Goal: Task Accomplishment & Management: Use online tool/utility

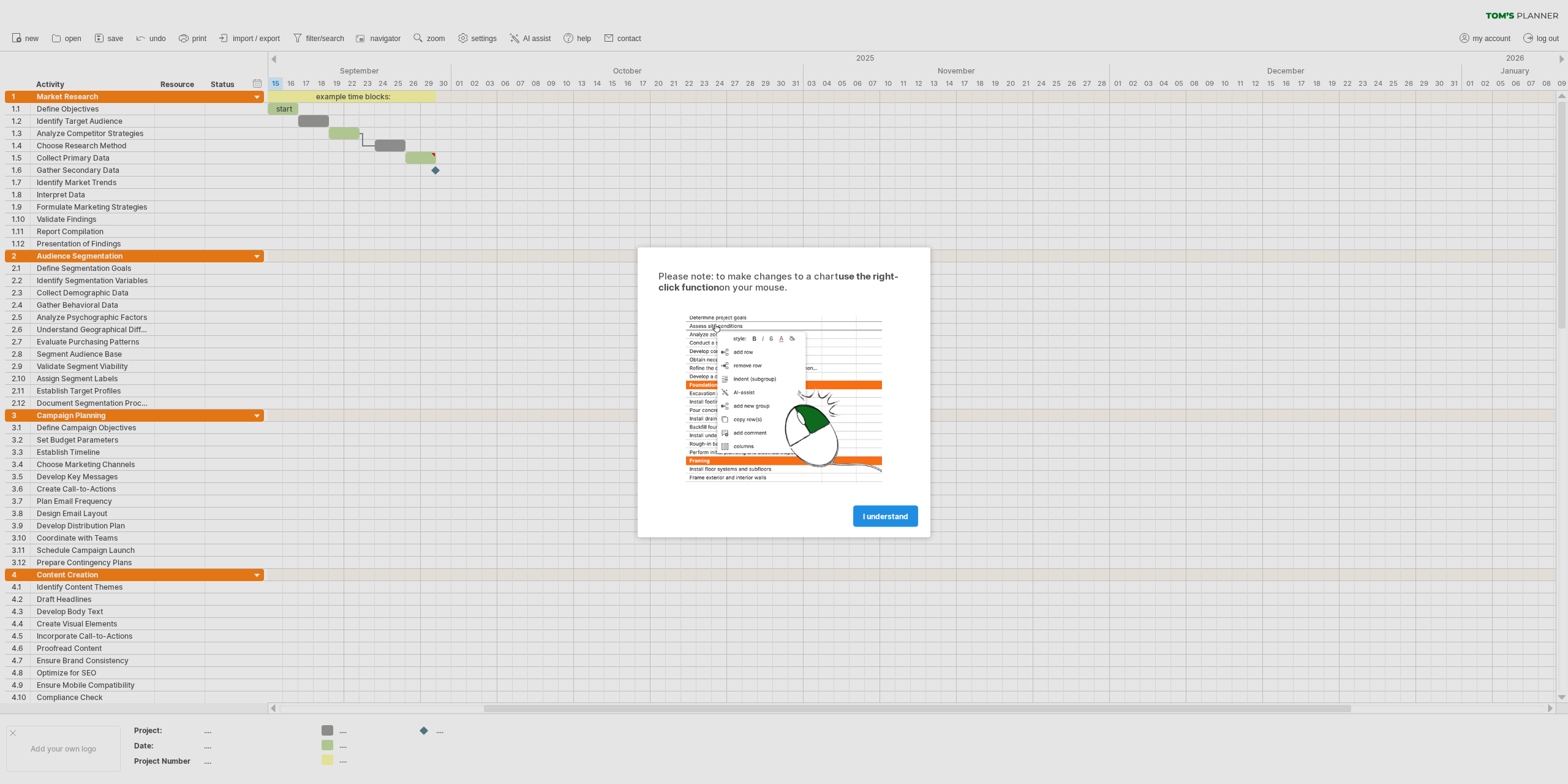
click at [885, 513] on span "I understand" at bounding box center [885, 515] width 45 height 9
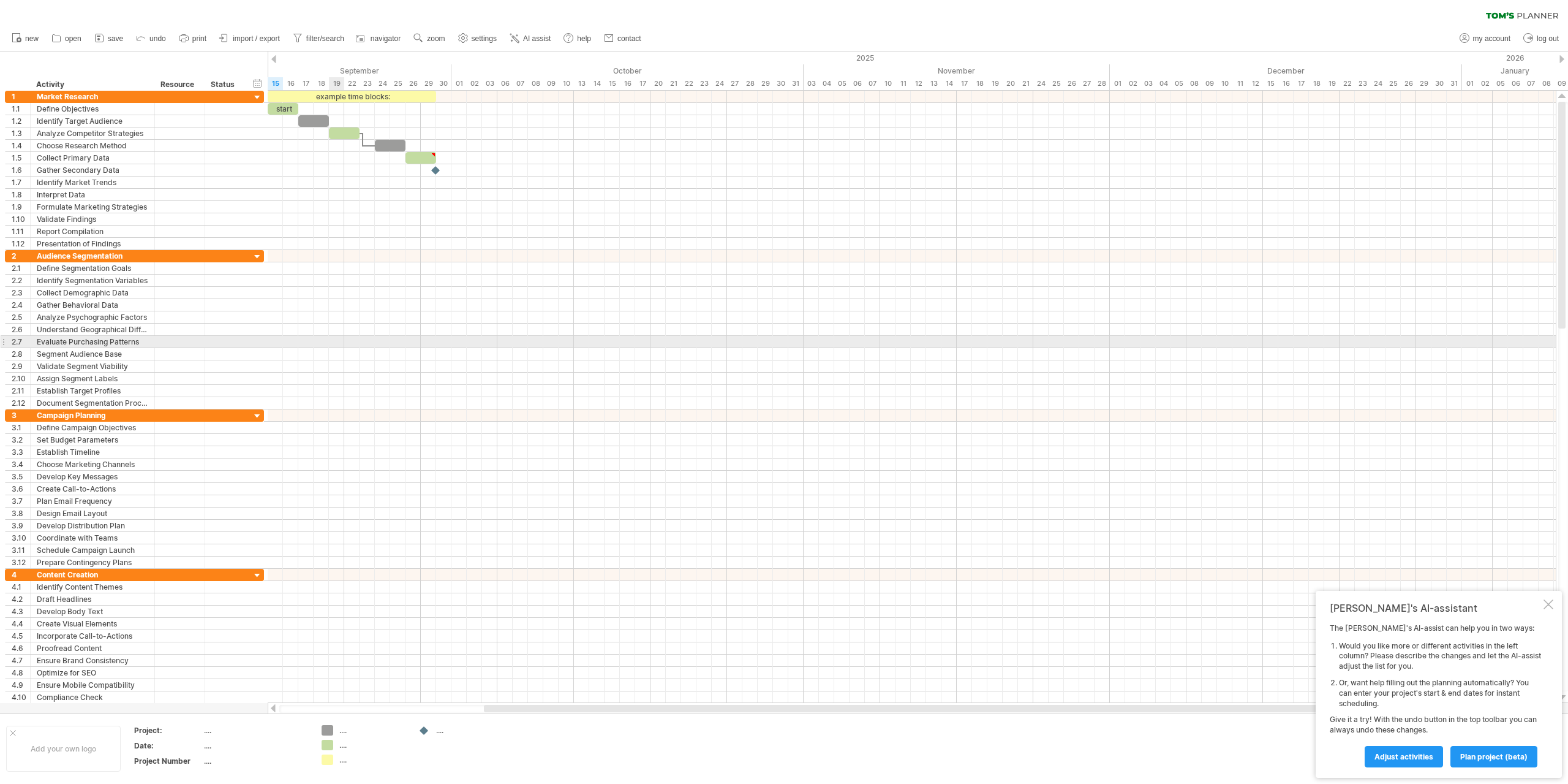
click at [336, 348] on div at bounding box center [912, 354] width 1288 height 12
click at [251, 39] on span "import / export" at bounding box center [256, 39] width 47 height 9
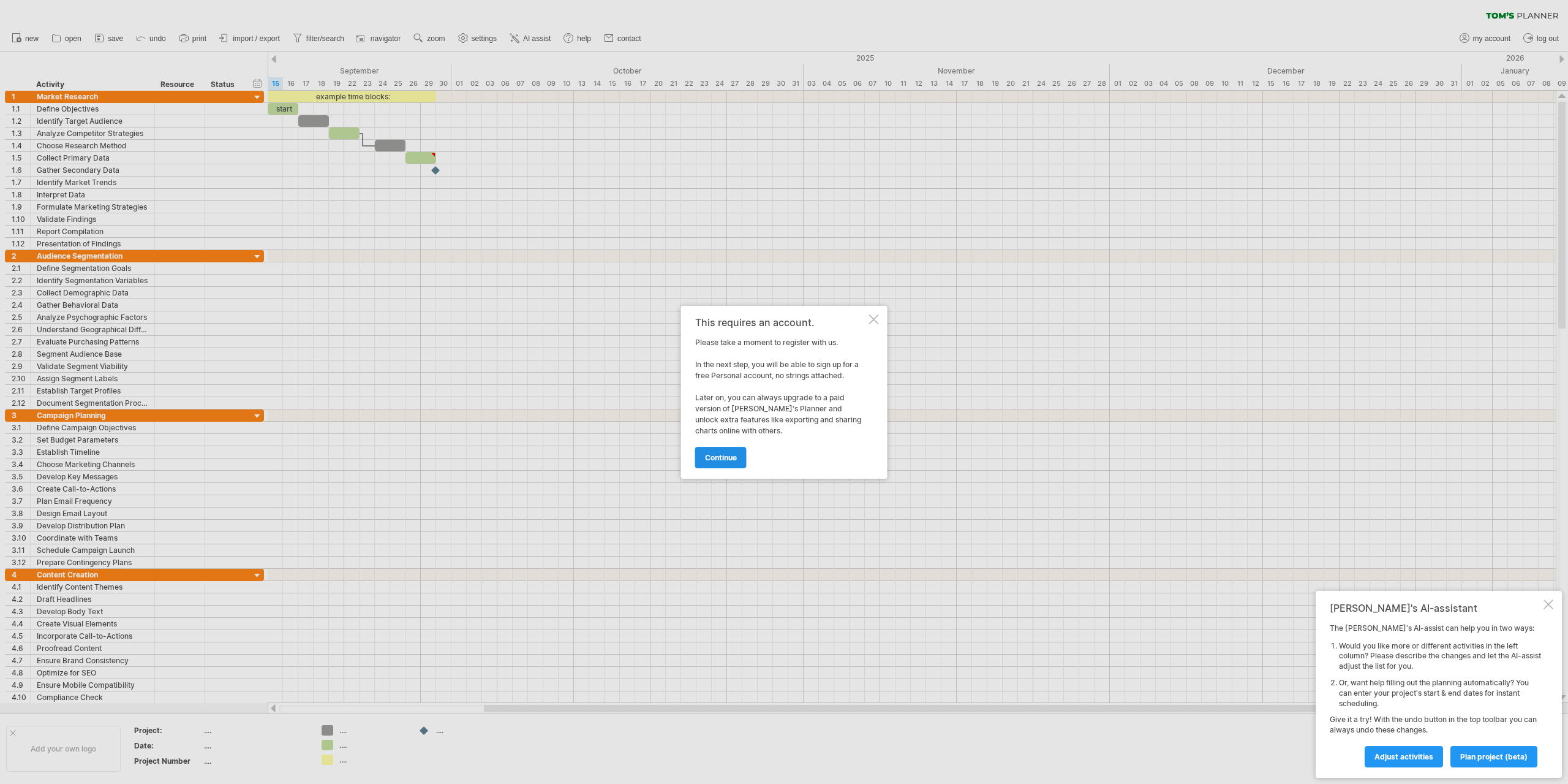
click at [731, 459] on span "continue" at bounding box center [721, 457] width 32 height 9
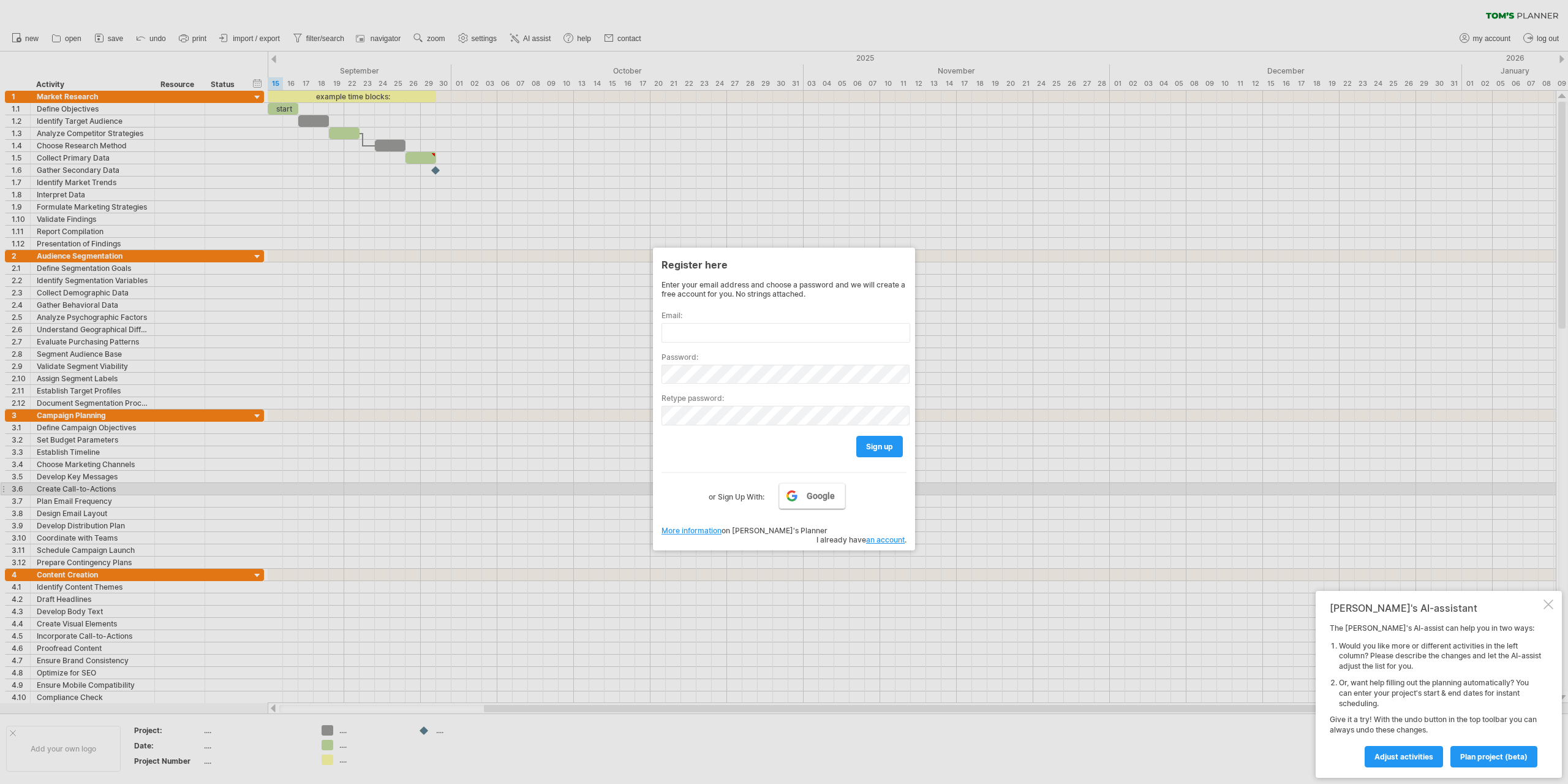
click at [827, 485] on link "Google" at bounding box center [812, 496] width 66 height 26
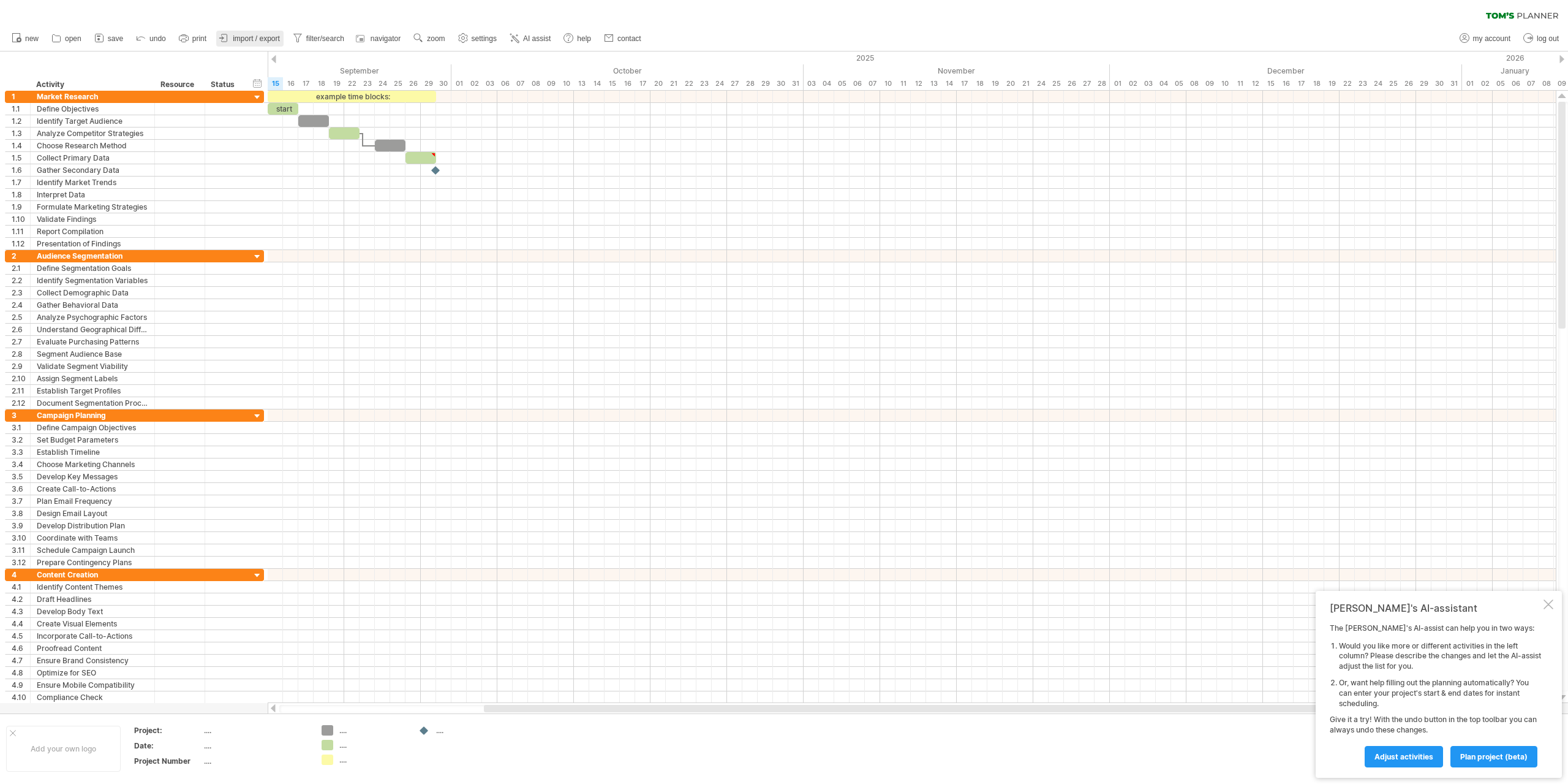
click at [269, 39] on span "import / export" at bounding box center [256, 39] width 47 height 9
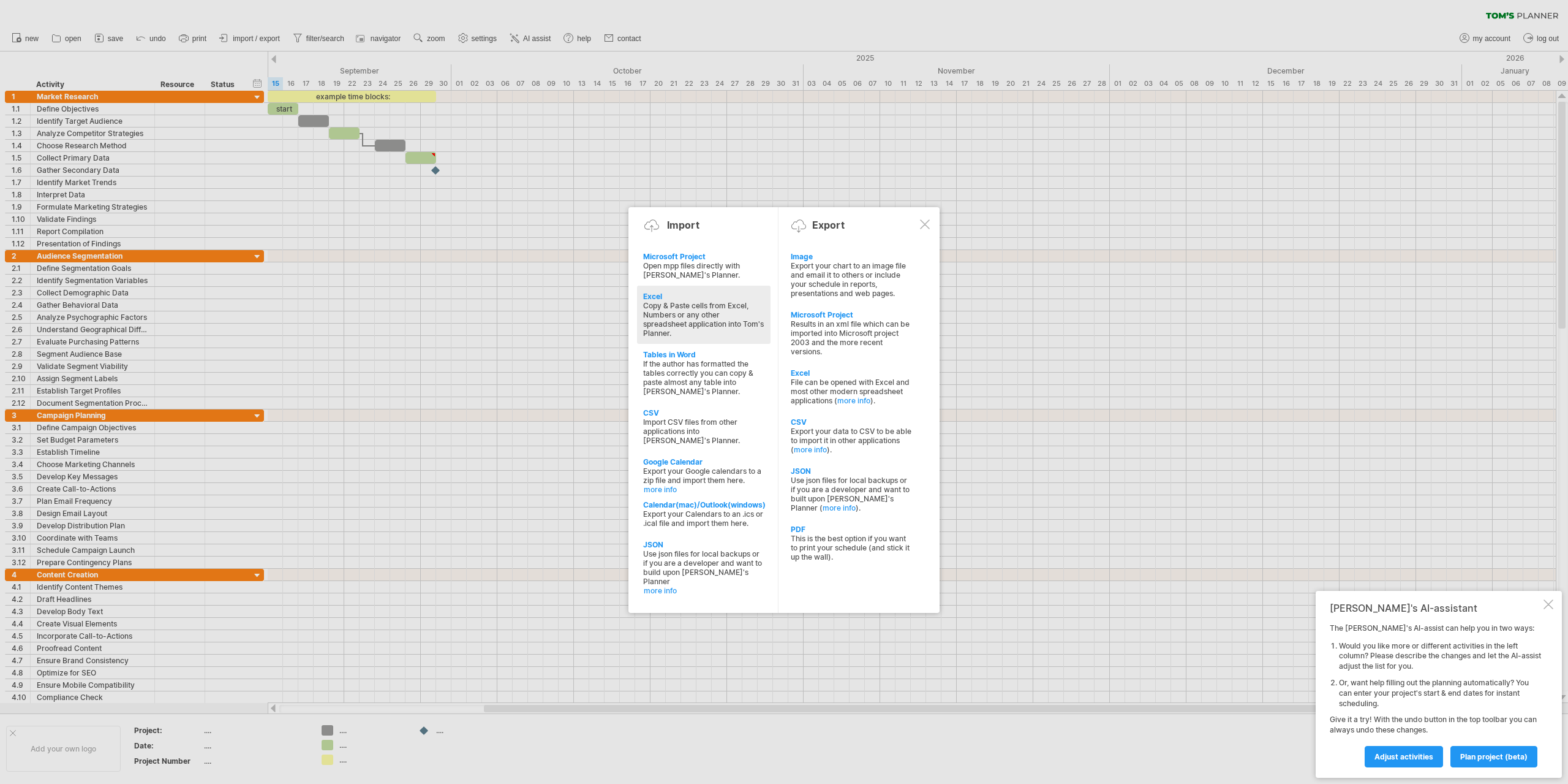
click at [680, 312] on div "Copy & Paste cells from Excel, Numbers or any other spreadsheet application int…" at bounding box center [703, 319] width 121 height 37
type textarea "**********"
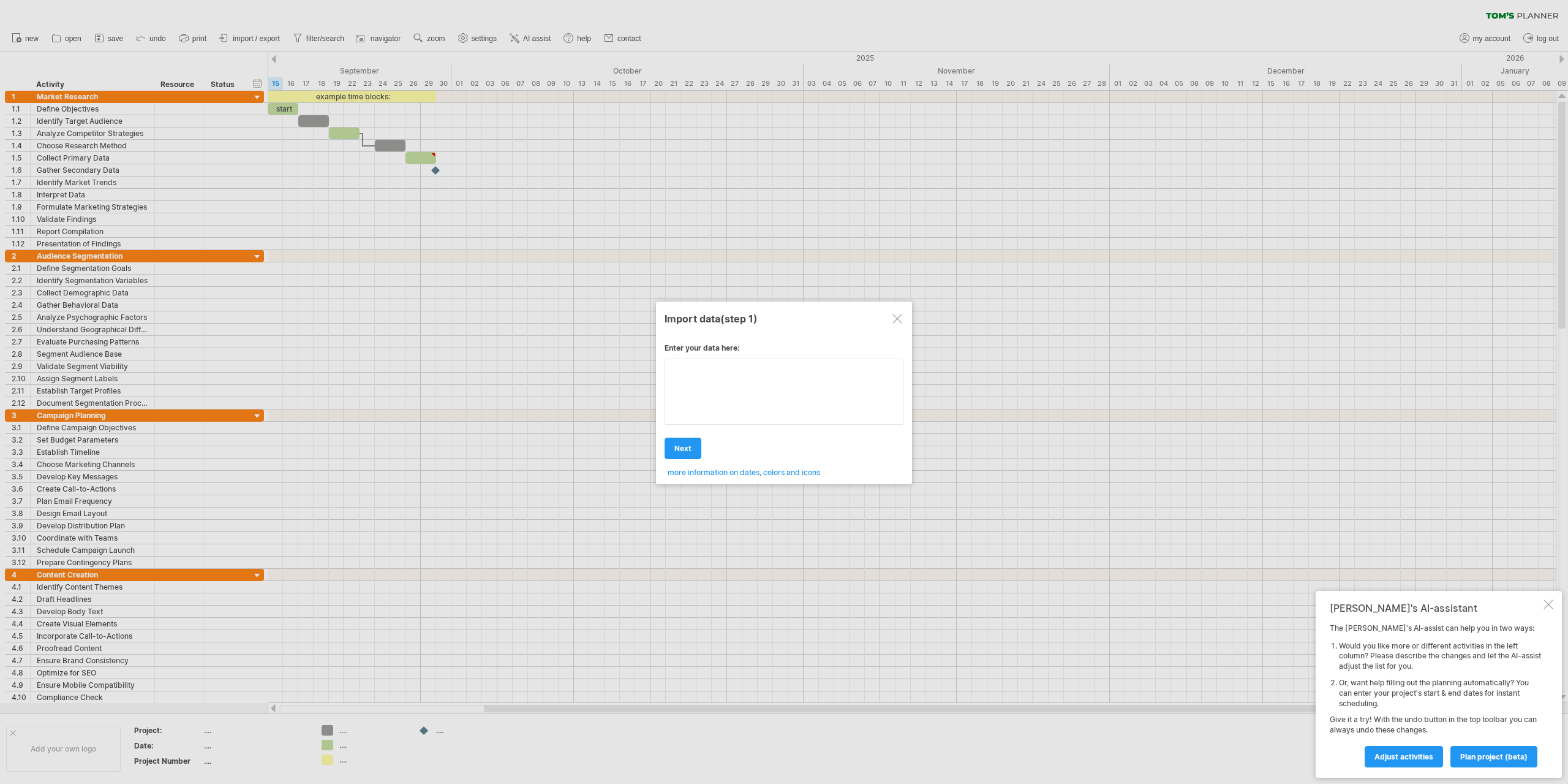
click at [749, 394] on div "Enter your data here: Your data: Weekend days ' mon tue Hide weekend days" at bounding box center [784, 405] width 239 height 143
type textarea "**********"
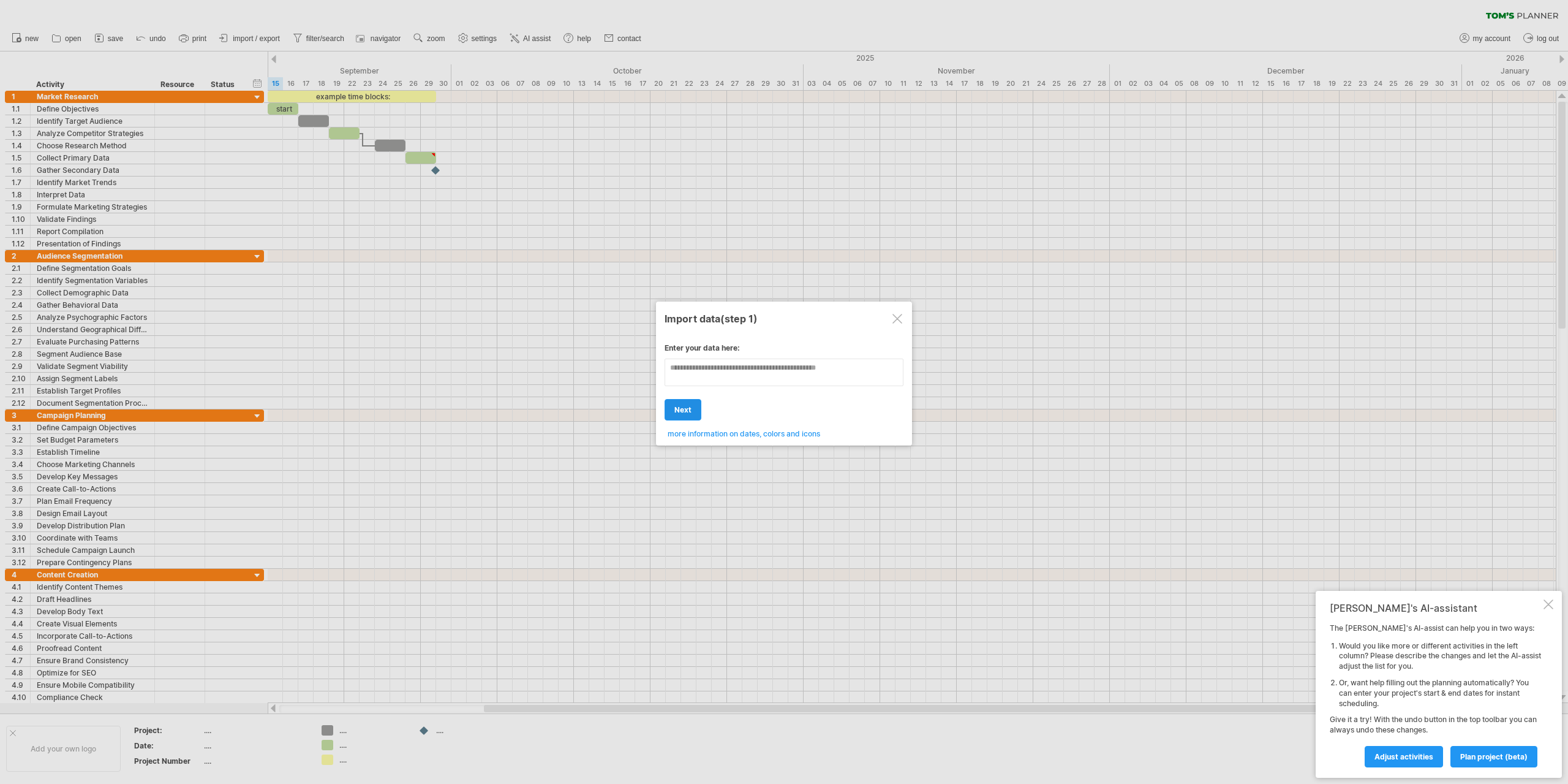
click at [691, 410] on div "Enter your data here: Your data: Weekend days ' mon tue Hide weekend days" at bounding box center [784, 386] width 239 height 104
click at [719, 391] on div "Enter your data here: Your data: Weekend days ' mon tue Hide weekend days" at bounding box center [784, 386] width 239 height 104
click at [205, 303] on div at bounding box center [784, 392] width 1568 height 784
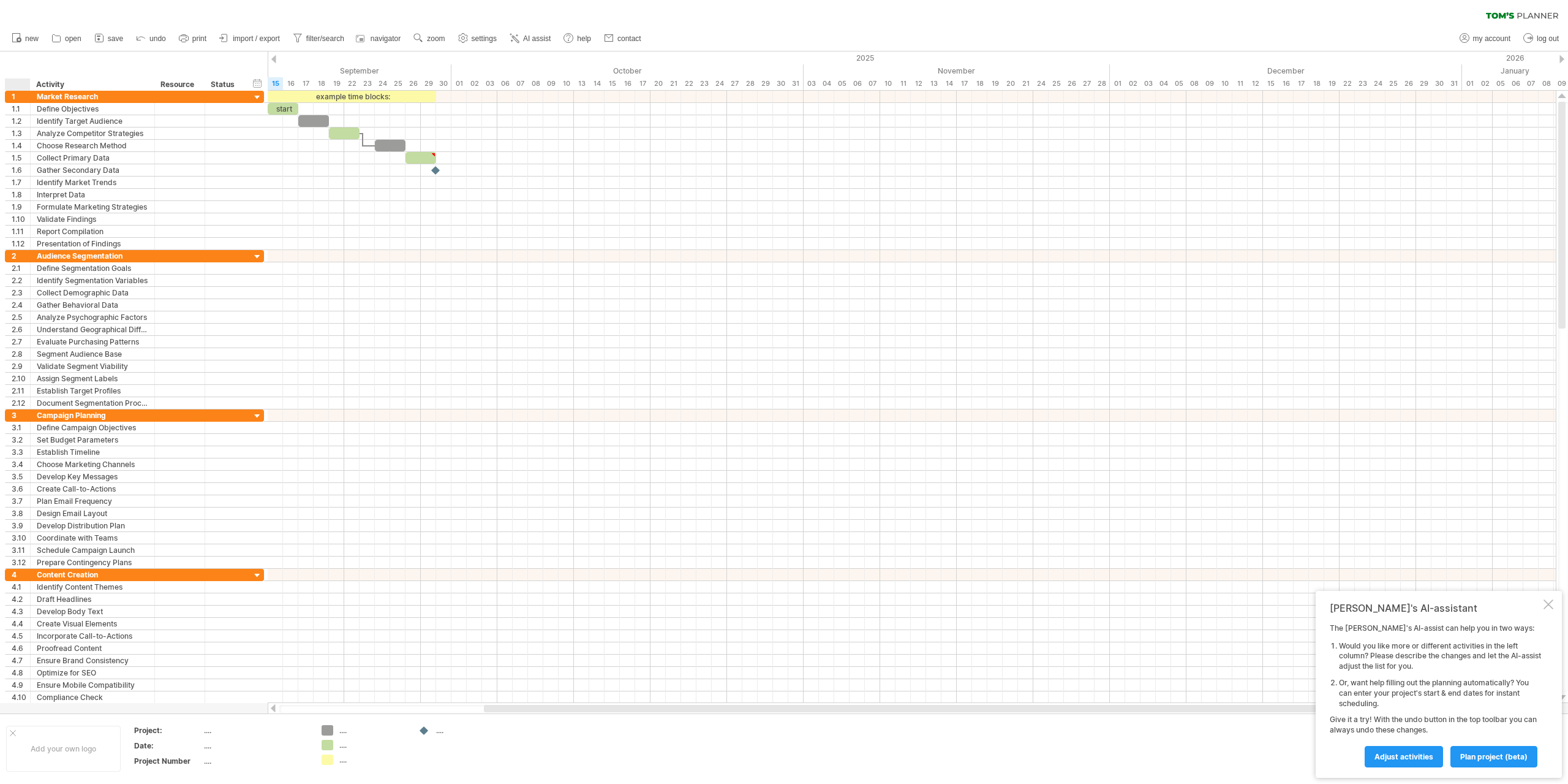
click at [9, 59] on div "hide start/end/duration show start/end/duration ******** Activity ******** Reso…" at bounding box center [134, 71] width 268 height 39
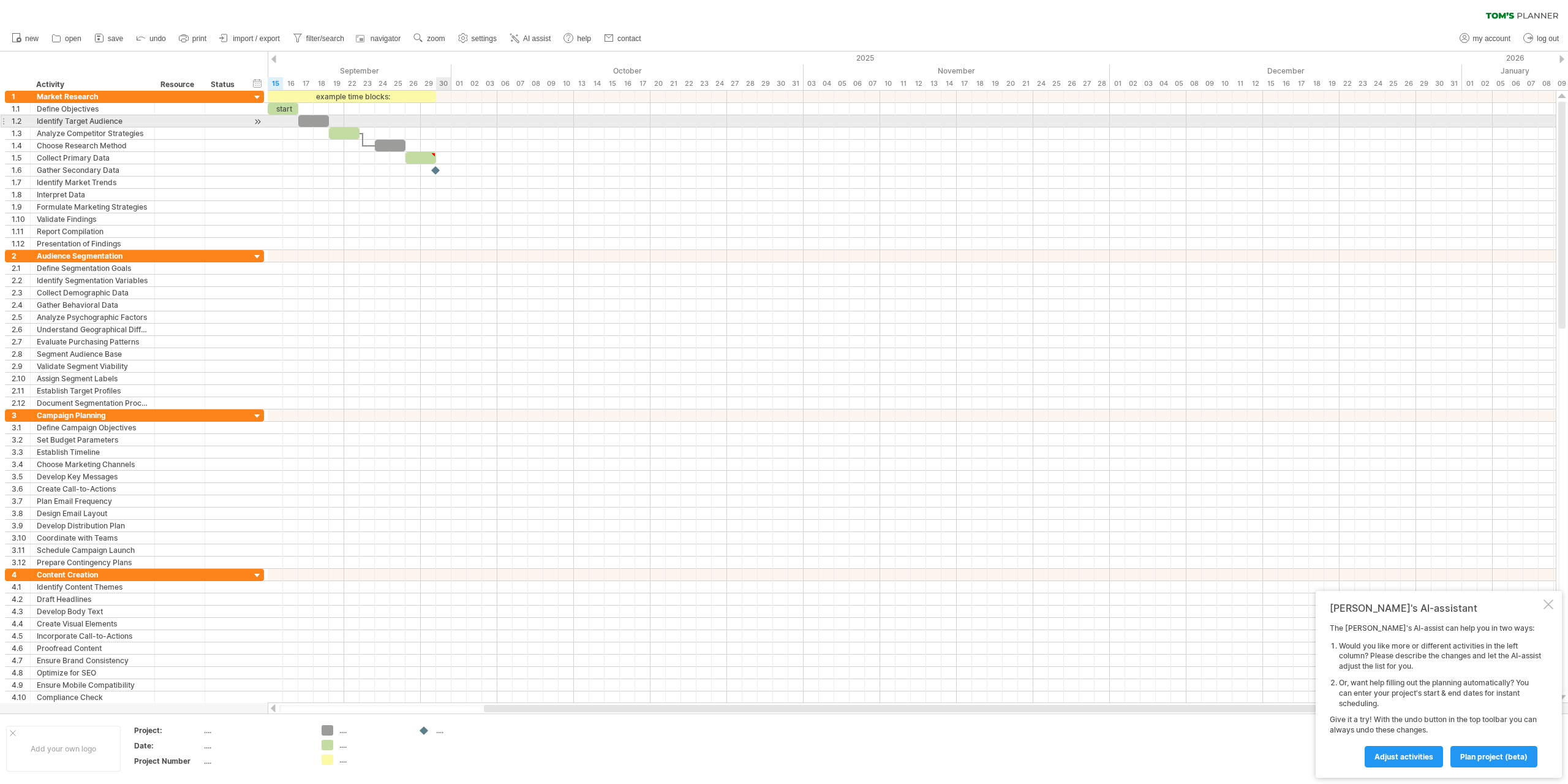
drag, startPoint x: 14, startPoint y: 59, endPoint x: 449, endPoint y: 125, distance: 440.0
click at [449, 125] on div "Trying to reach [DOMAIN_NAME] Connected again... 0% clear filter new 1" at bounding box center [784, 392] width 1568 height 784
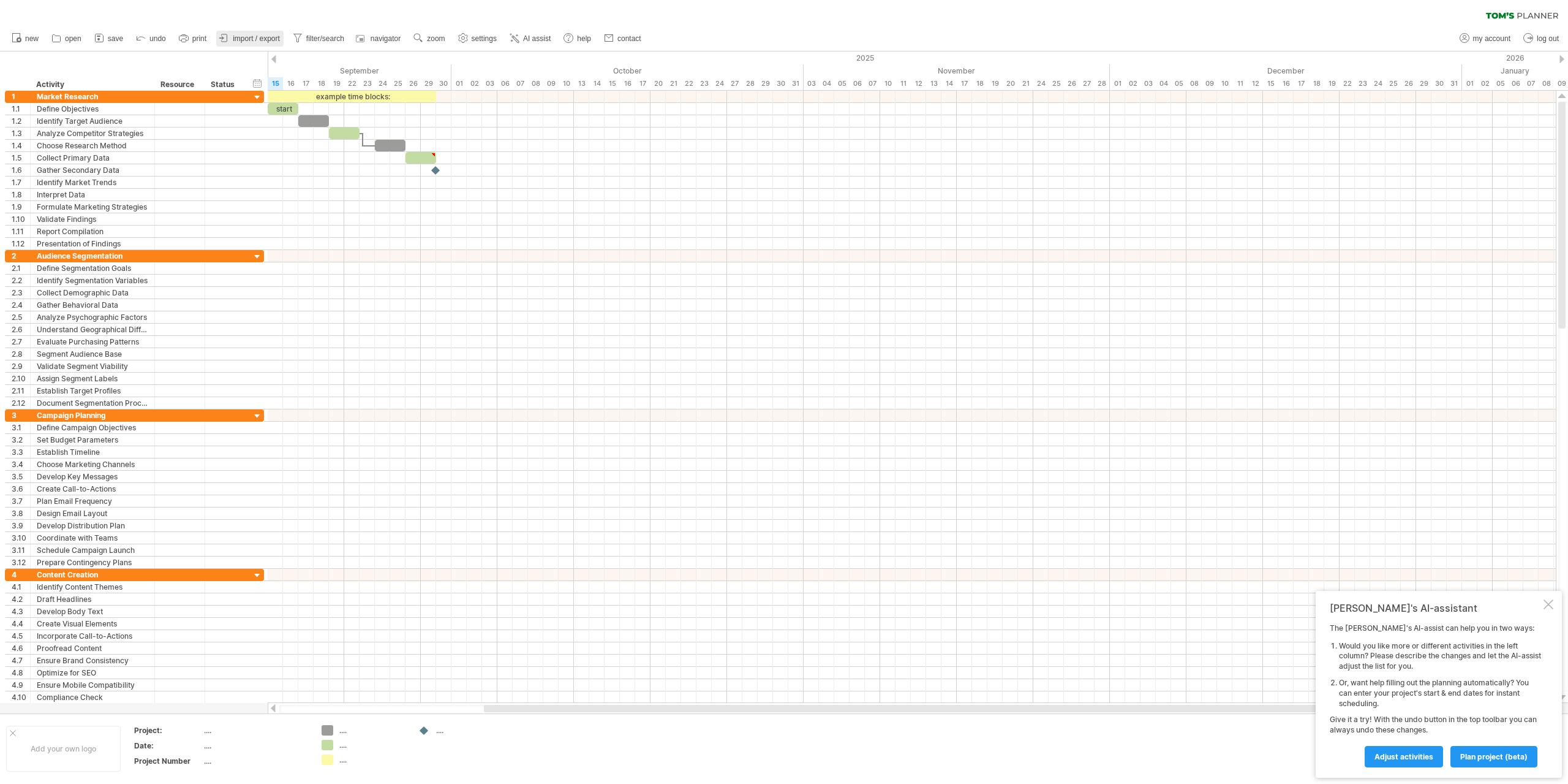
click at [266, 41] on span "import / export" at bounding box center [256, 39] width 47 height 9
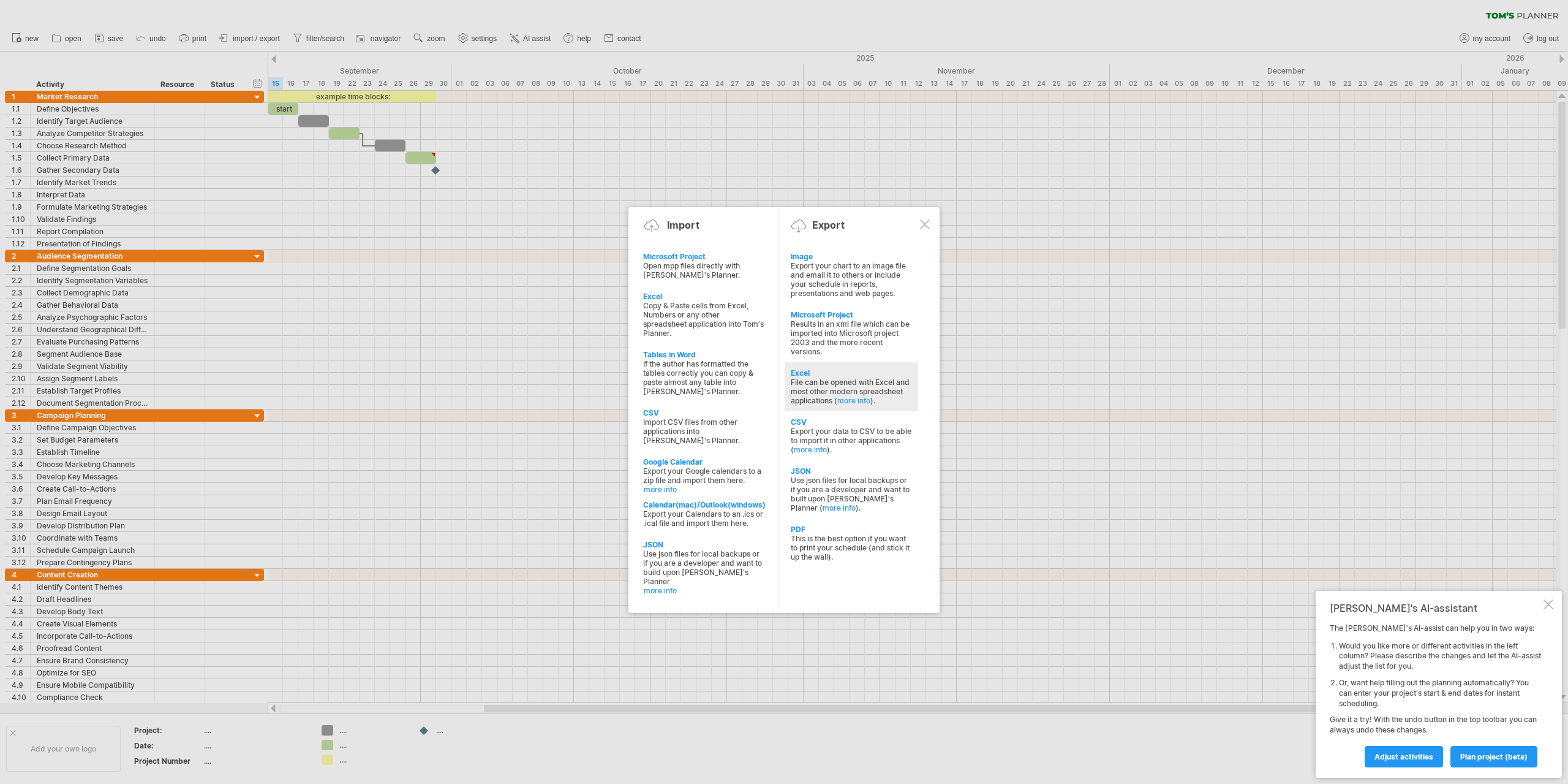
click at [855, 378] on div "File can be opened with Excel and most other modern spreadsheet applications ( …" at bounding box center [851, 391] width 121 height 27
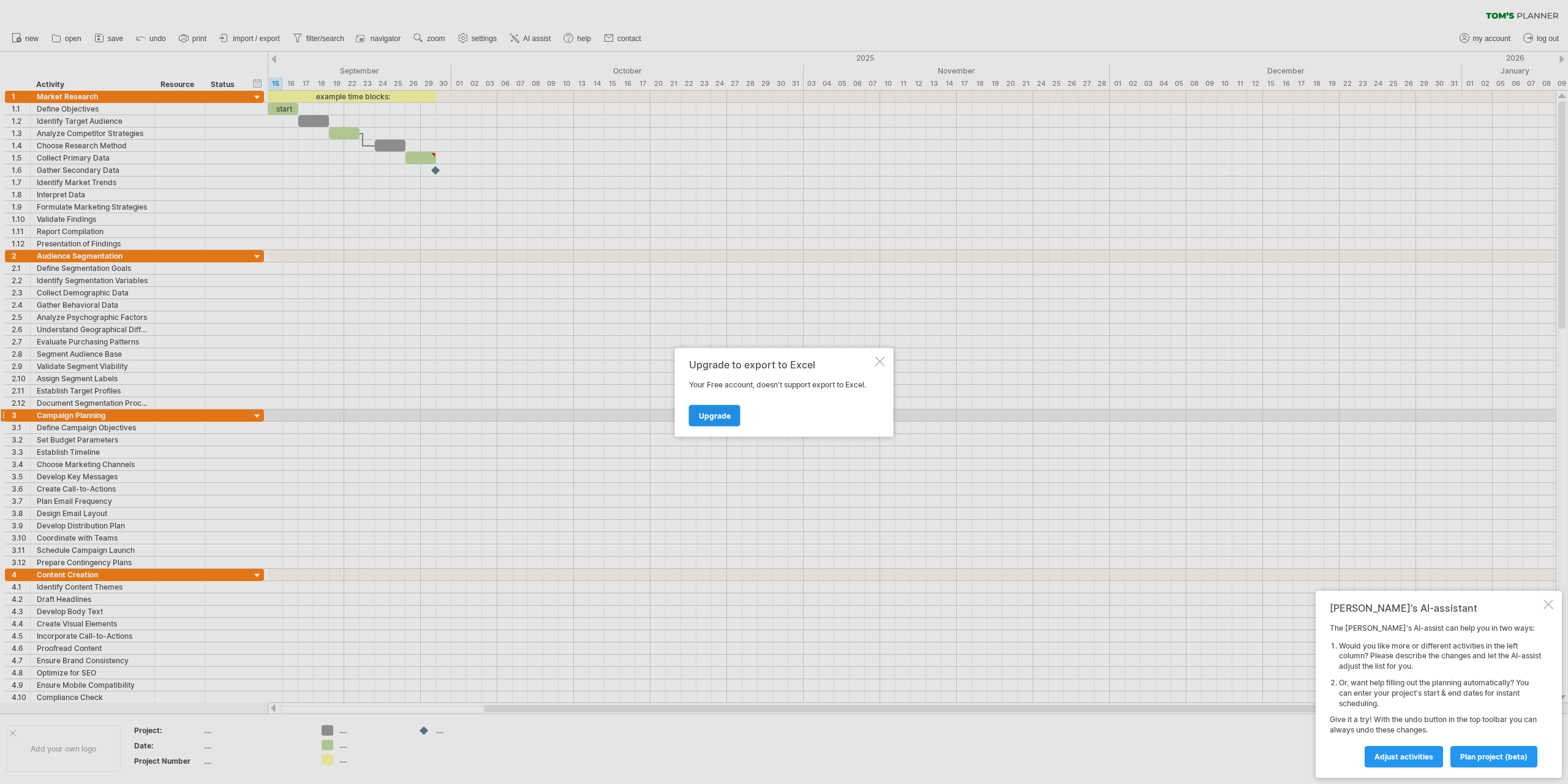
click at [713, 413] on span "Upgrade" at bounding box center [715, 415] width 32 height 9
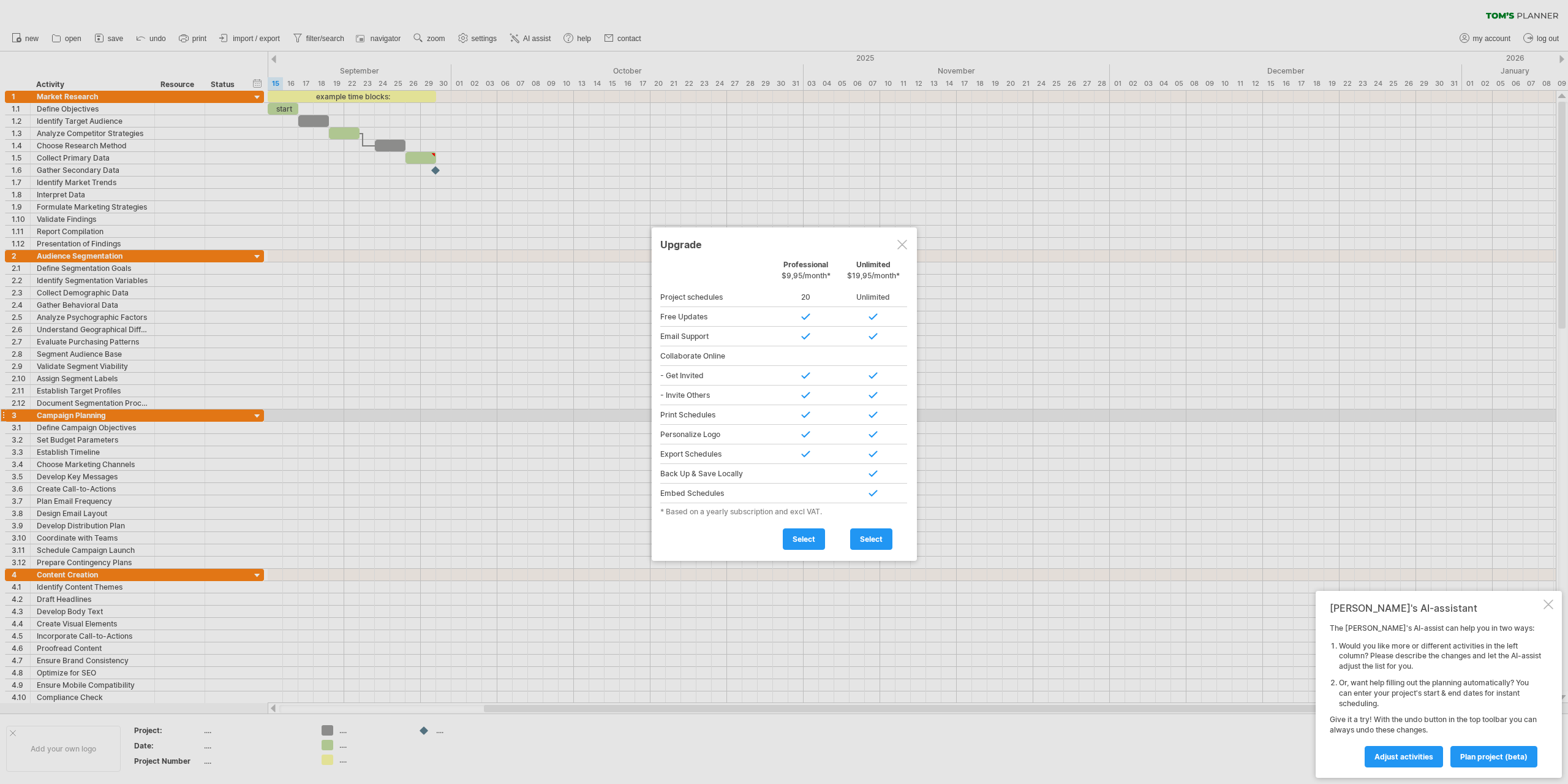
click at [902, 243] on div at bounding box center [903, 244] width 10 height 10
